Goal: Information Seeking & Learning: Find contact information

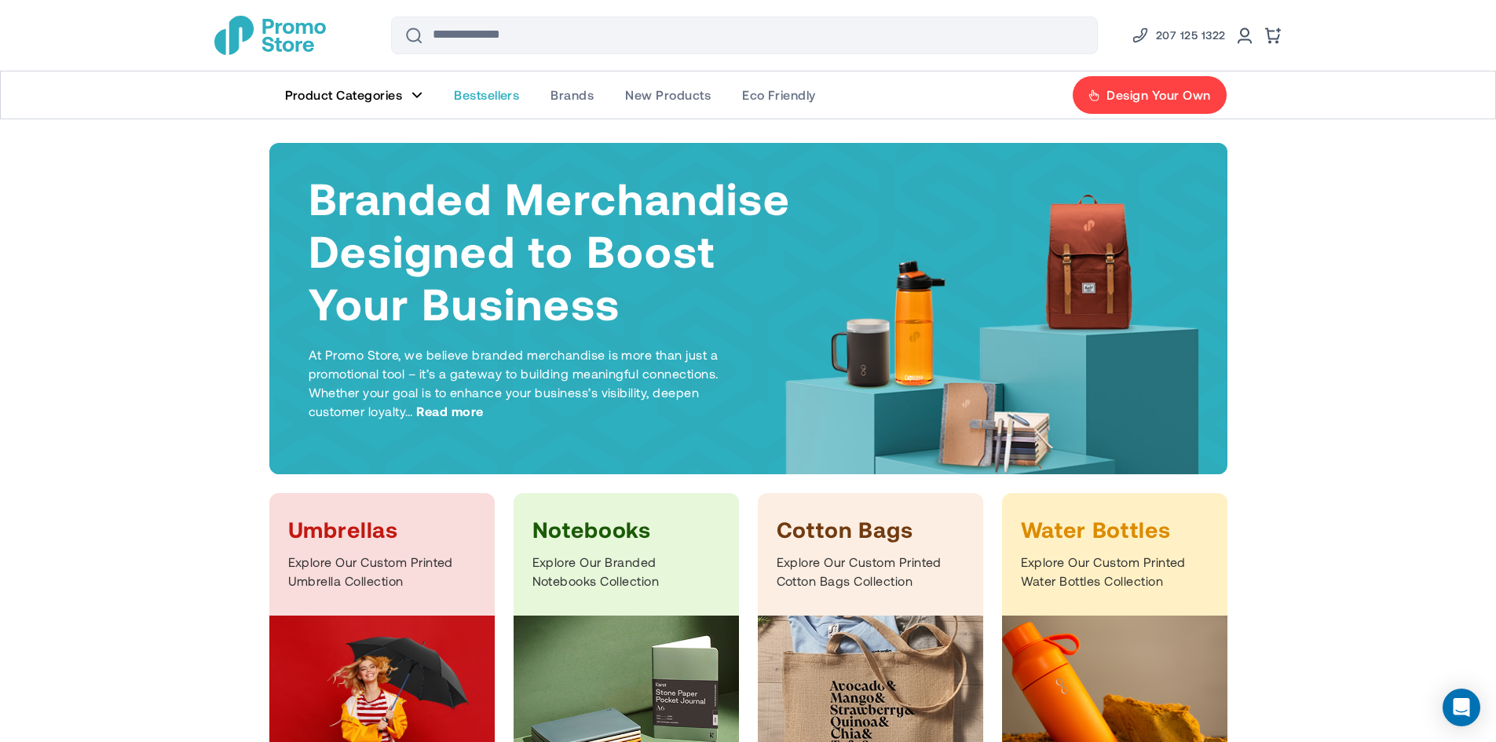
click at [473, 99] on span "Bestsellers" at bounding box center [486, 95] width 65 height 16
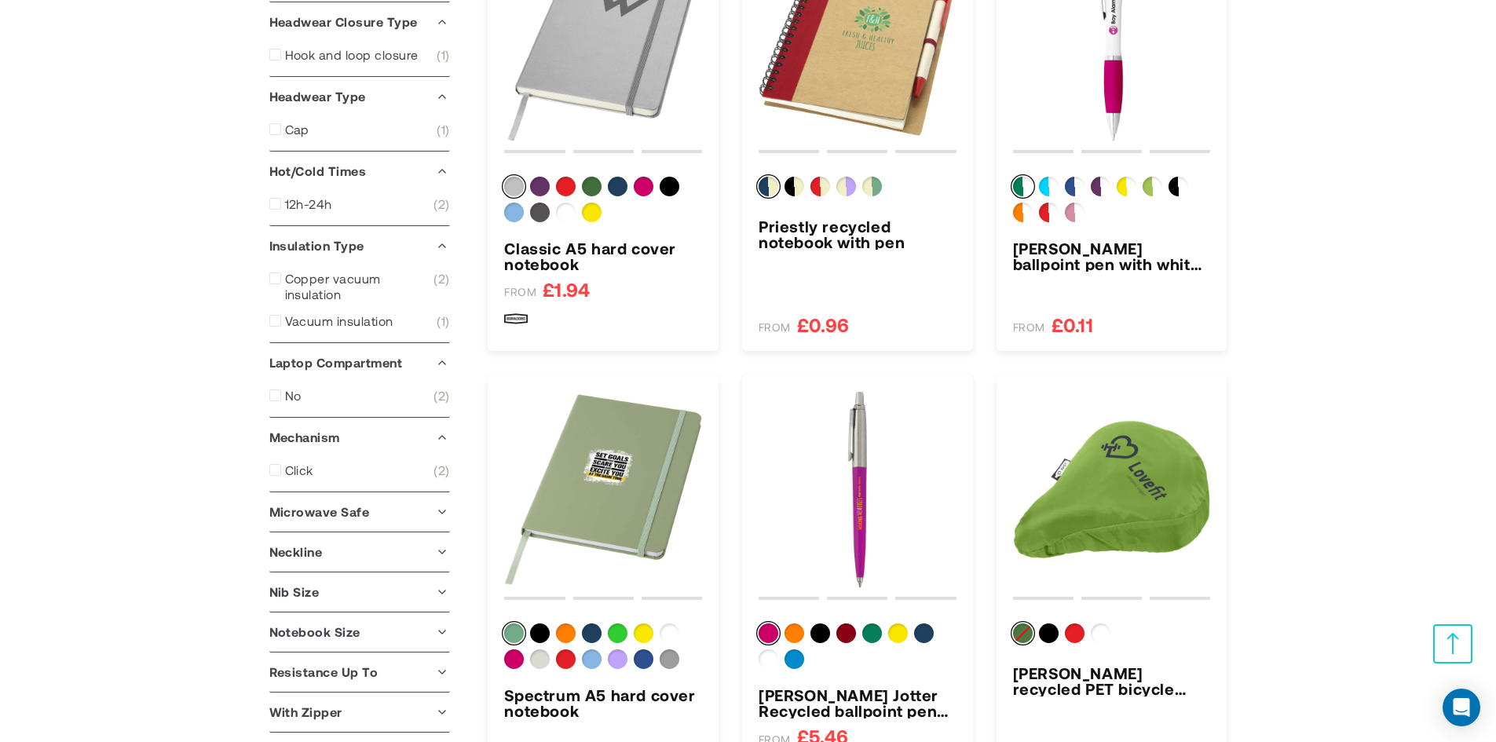
scroll to position [1570, 0]
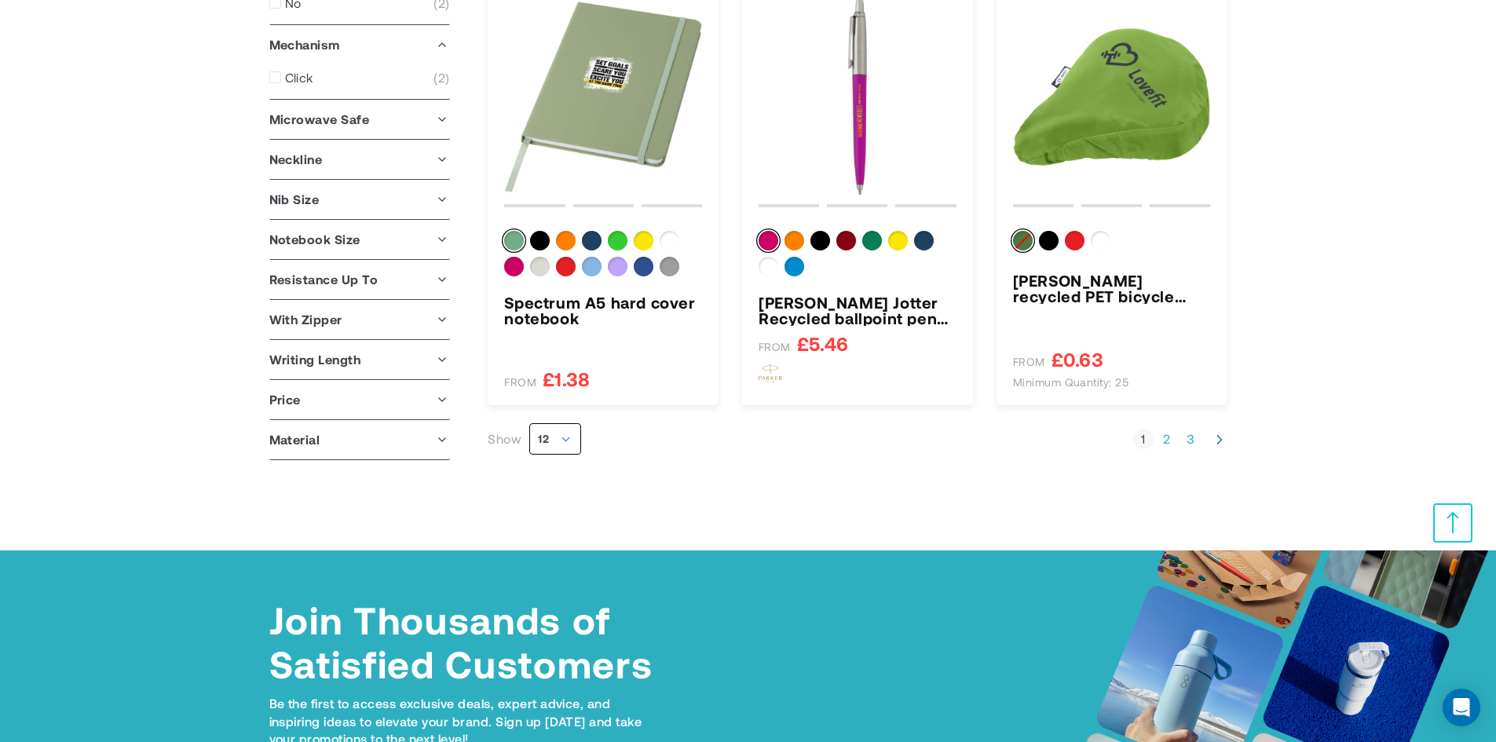
click at [565, 439] on span "12" at bounding box center [555, 438] width 52 height 31
click at [539, 536] on li "36" at bounding box center [555, 528] width 50 height 28
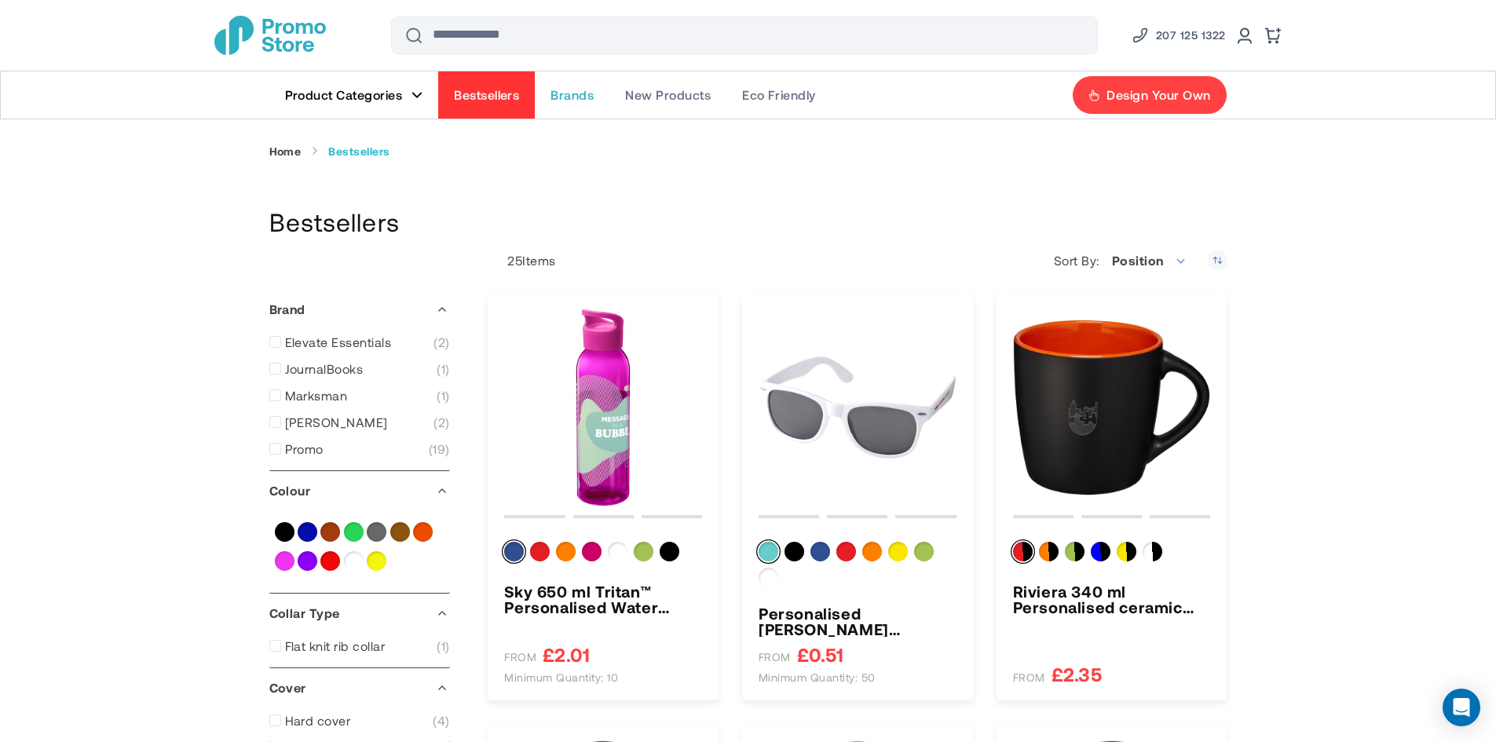
click at [592, 97] on span "Brands" at bounding box center [571, 95] width 43 height 16
click at [691, 98] on span "New Products" at bounding box center [668, 95] width 86 height 16
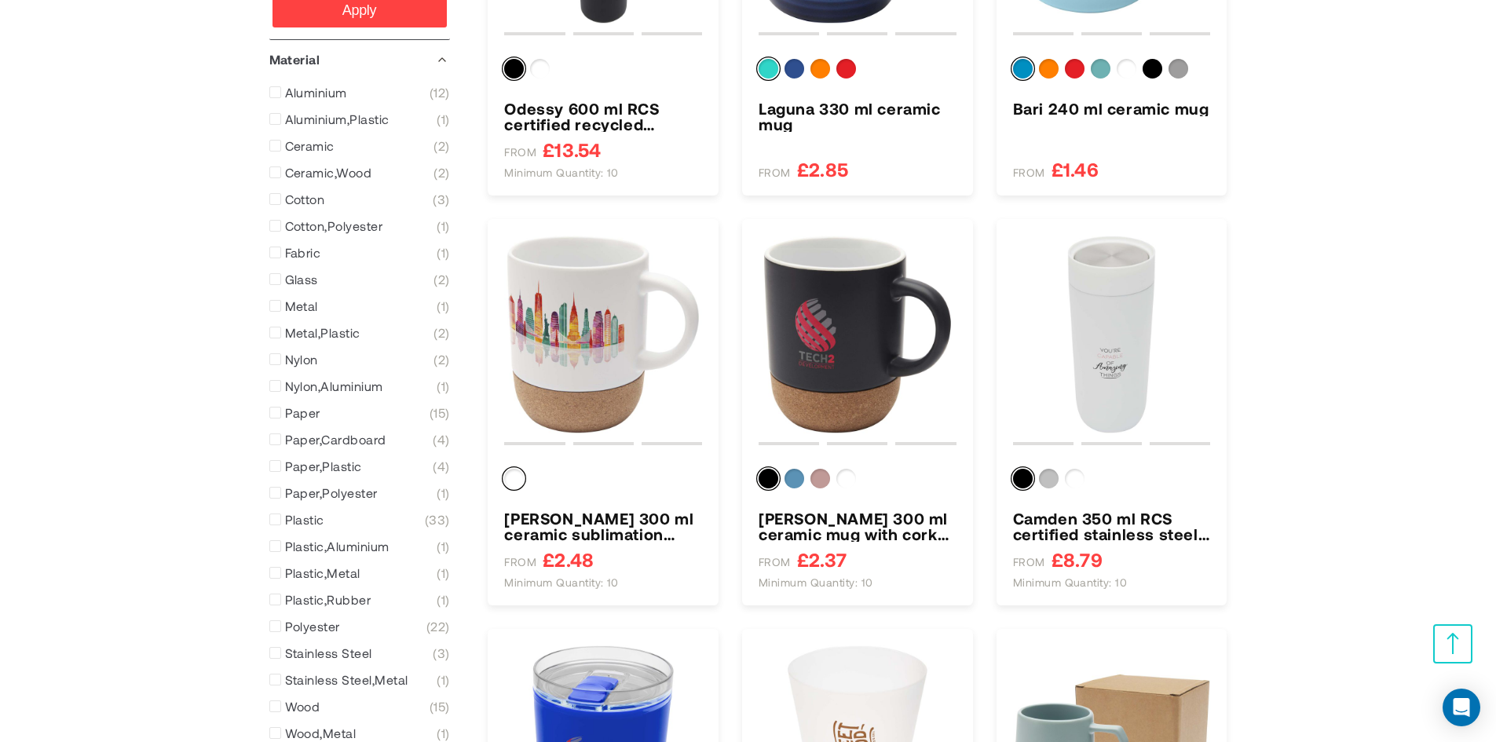
scroll to position [1335, 0]
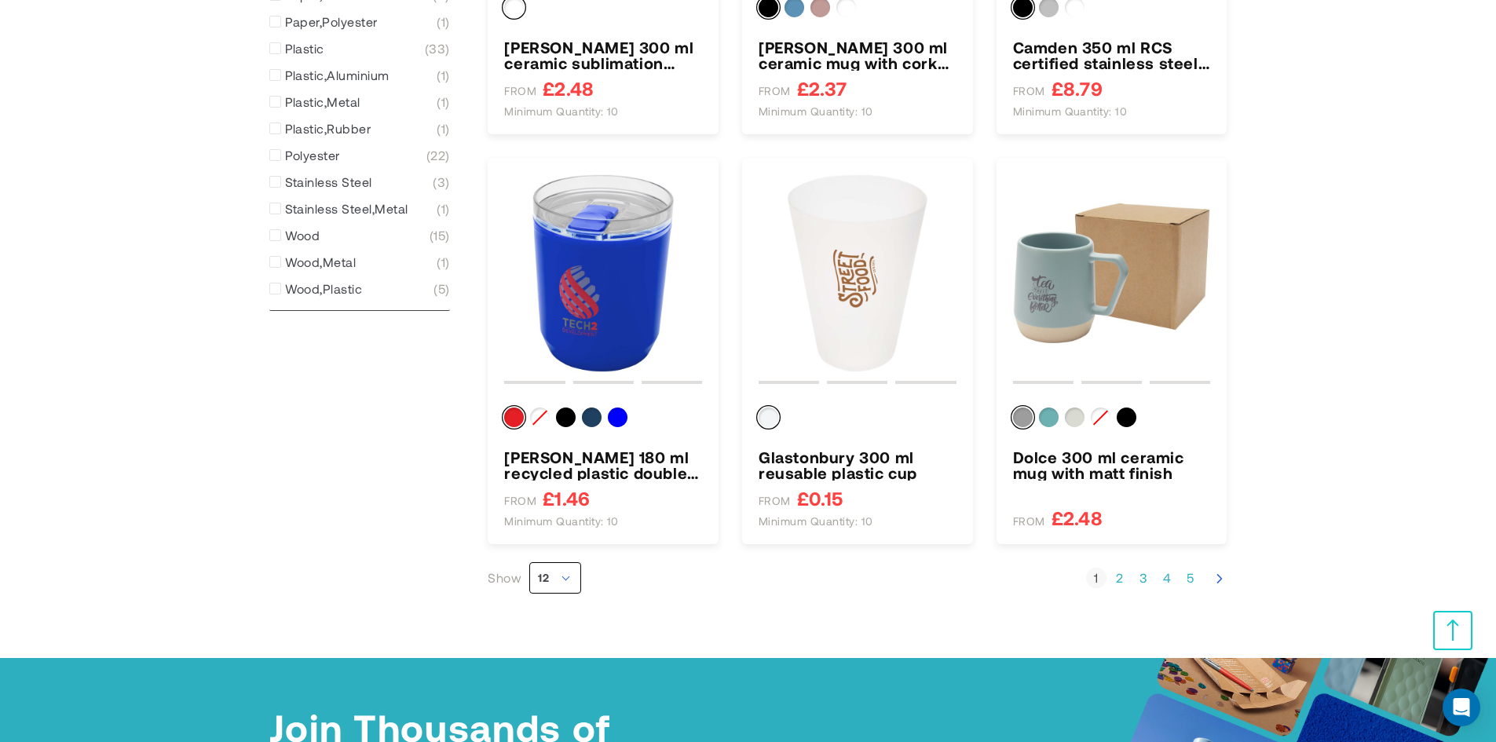
click at [554, 577] on span "12" at bounding box center [555, 577] width 52 height 31
click at [568, 659] on li "36" at bounding box center [555, 667] width 50 height 28
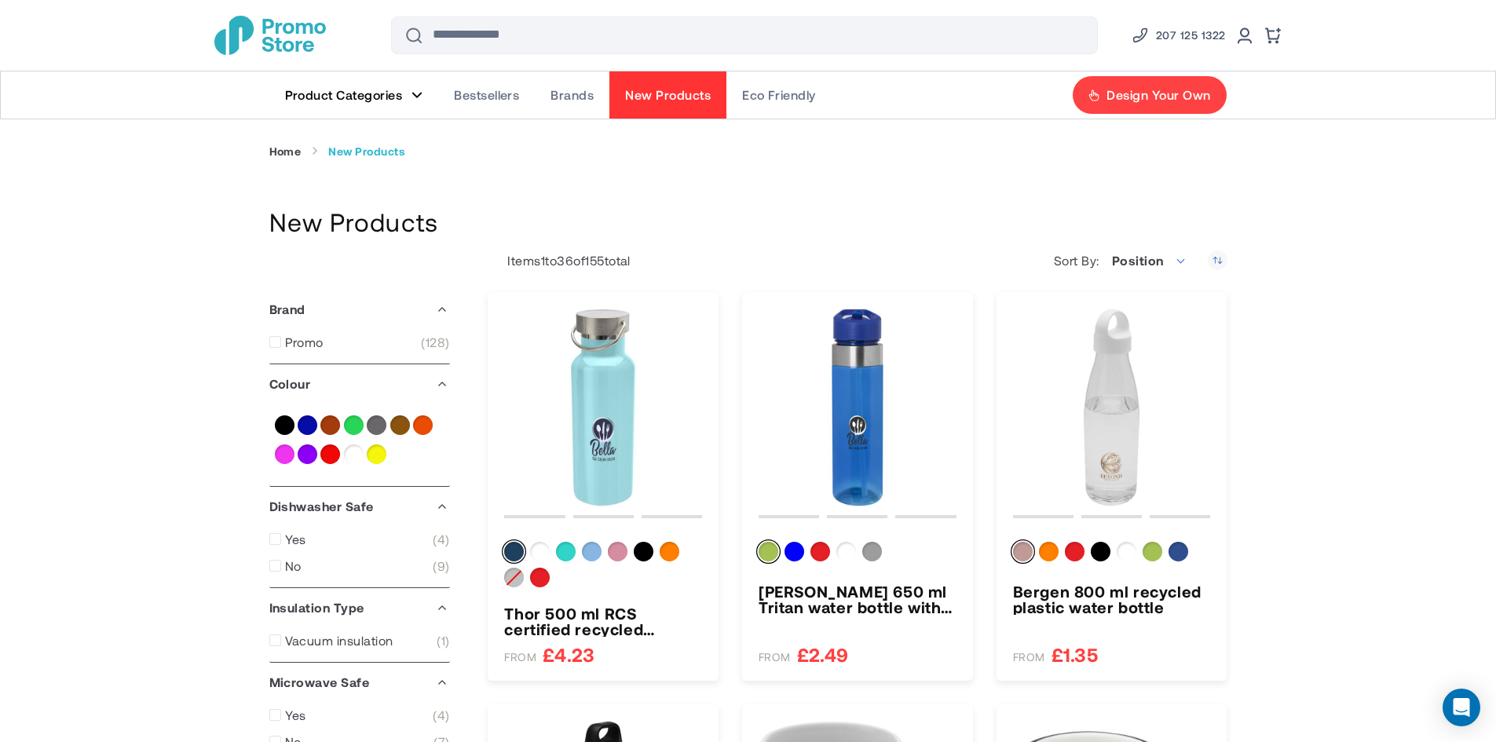
click at [1197, 32] on span "207 125 1322" at bounding box center [1191, 35] width 70 height 19
click at [283, 151] on link "Home" at bounding box center [285, 151] width 32 height 14
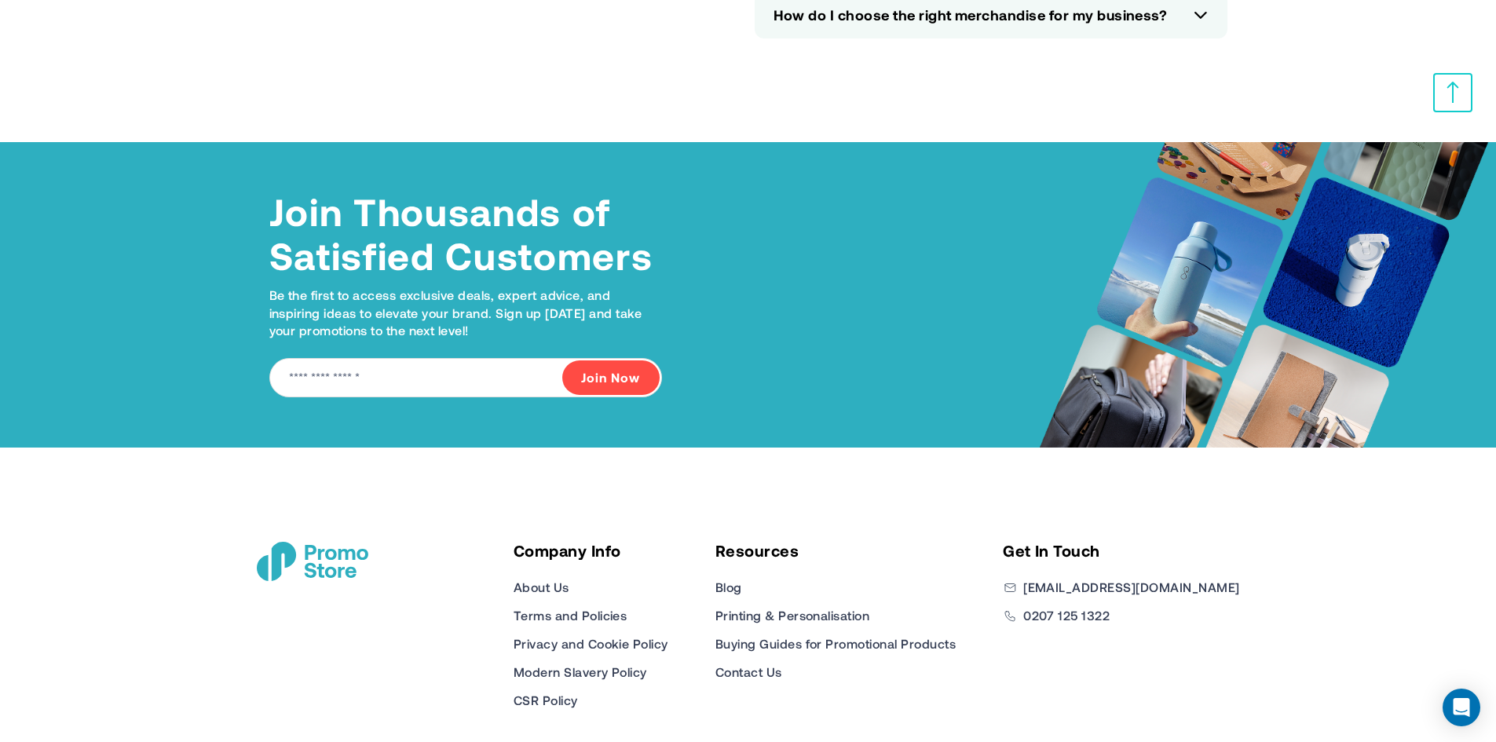
scroll to position [7076, 0]
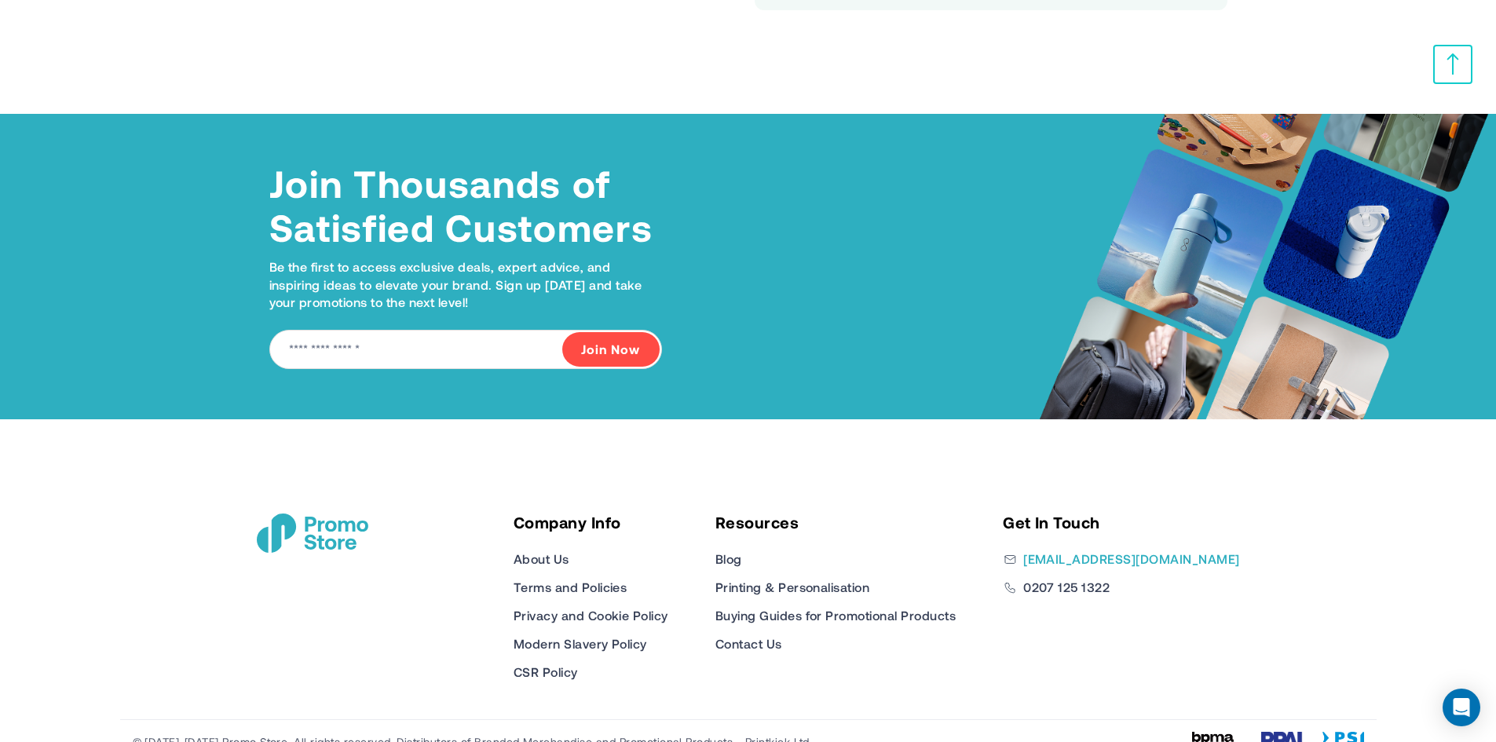
drag, startPoint x: 1141, startPoint y: 521, endPoint x: 1146, endPoint y: 531, distance: 10.5
click at [1141, 521] on div "Get In Touch sales@promostore.co.uk 0207 125 1322" at bounding box center [1121, 598] width 236 height 168
click at [1146, 550] on link "[EMAIL_ADDRESS][DOMAIN_NAME]" at bounding box center [1131, 559] width 216 height 19
